Goal: Find specific page/section: Find specific page/section

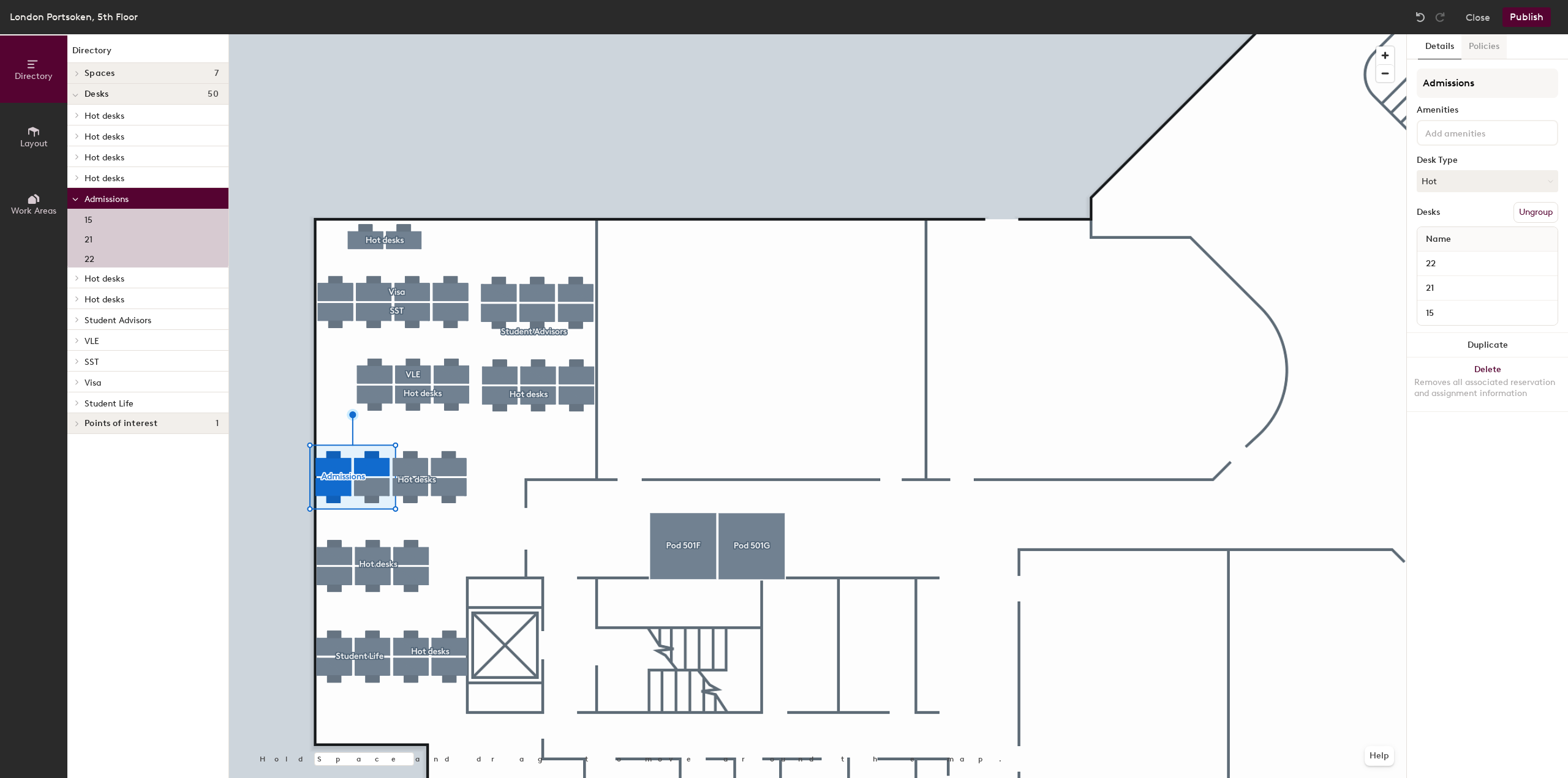
click at [1487, 46] on button "Policies" at bounding box center [1484, 47] width 46 height 25
click at [1445, 50] on button "Details" at bounding box center [1439, 47] width 43 height 25
click at [1472, 46] on button "Policies" at bounding box center [1484, 47] width 46 height 25
click at [1444, 47] on button "Details" at bounding box center [1439, 47] width 43 height 25
click at [1490, 47] on button "Policies" at bounding box center [1484, 47] width 46 height 25
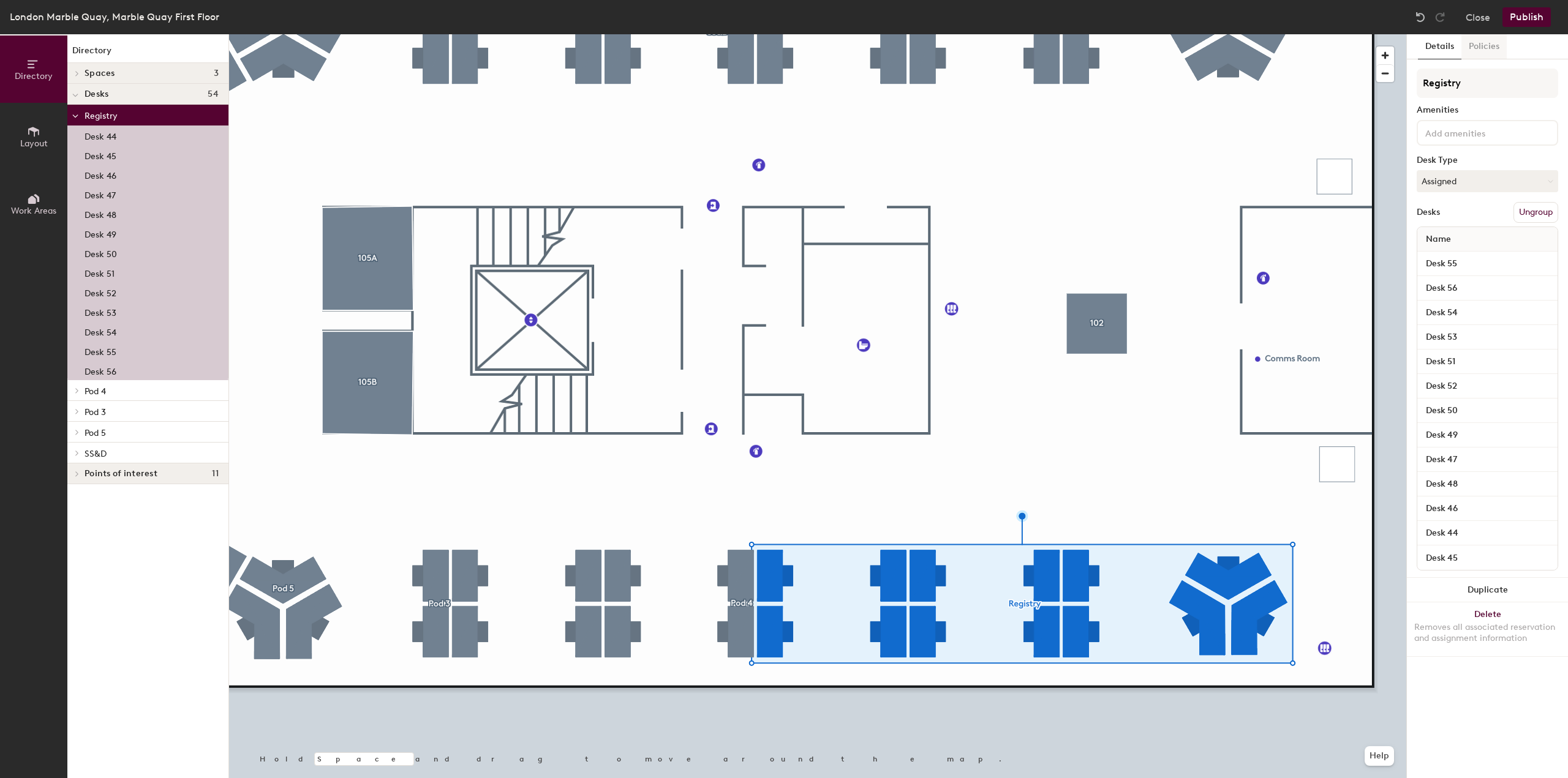
click at [1494, 44] on button "Policies" at bounding box center [1484, 47] width 46 height 25
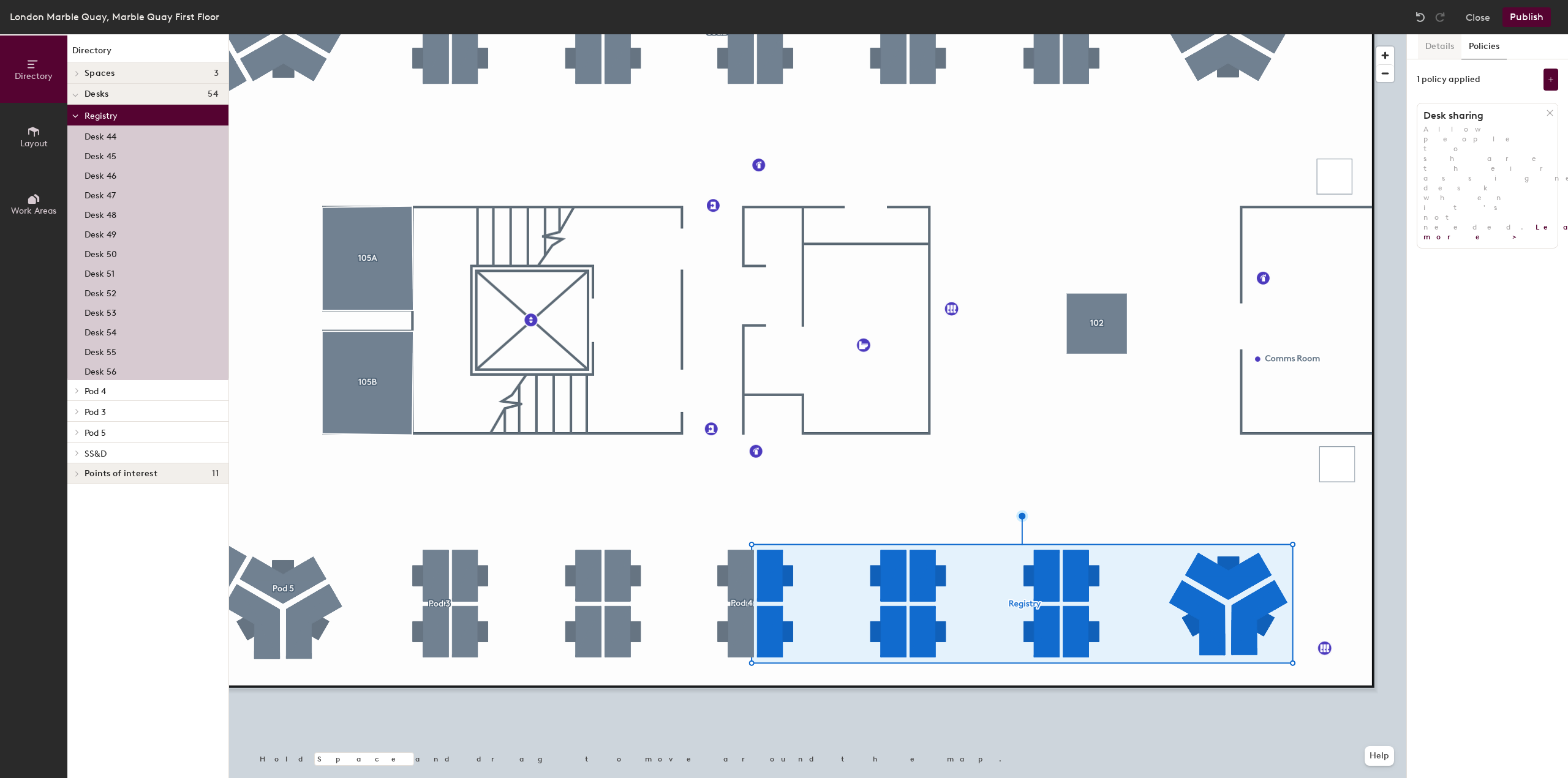
click at [1419, 47] on button "Details" at bounding box center [1439, 47] width 43 height 25
